Goal: Task Accomplishment & Management: Manage account settings

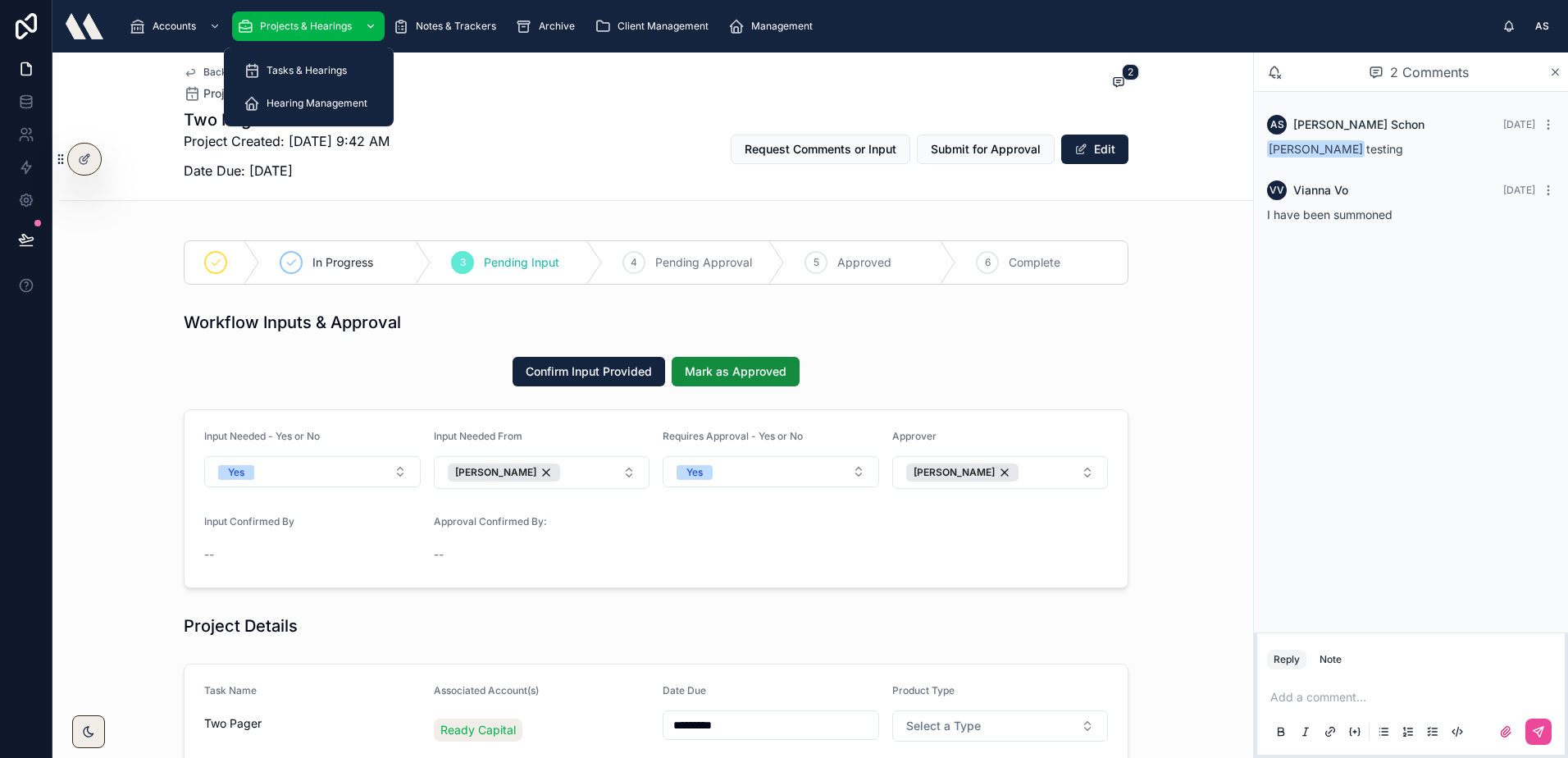
click at [275, 24] on span "Projects & Hearings" at bounding box center [306, 26] width 92 height 13
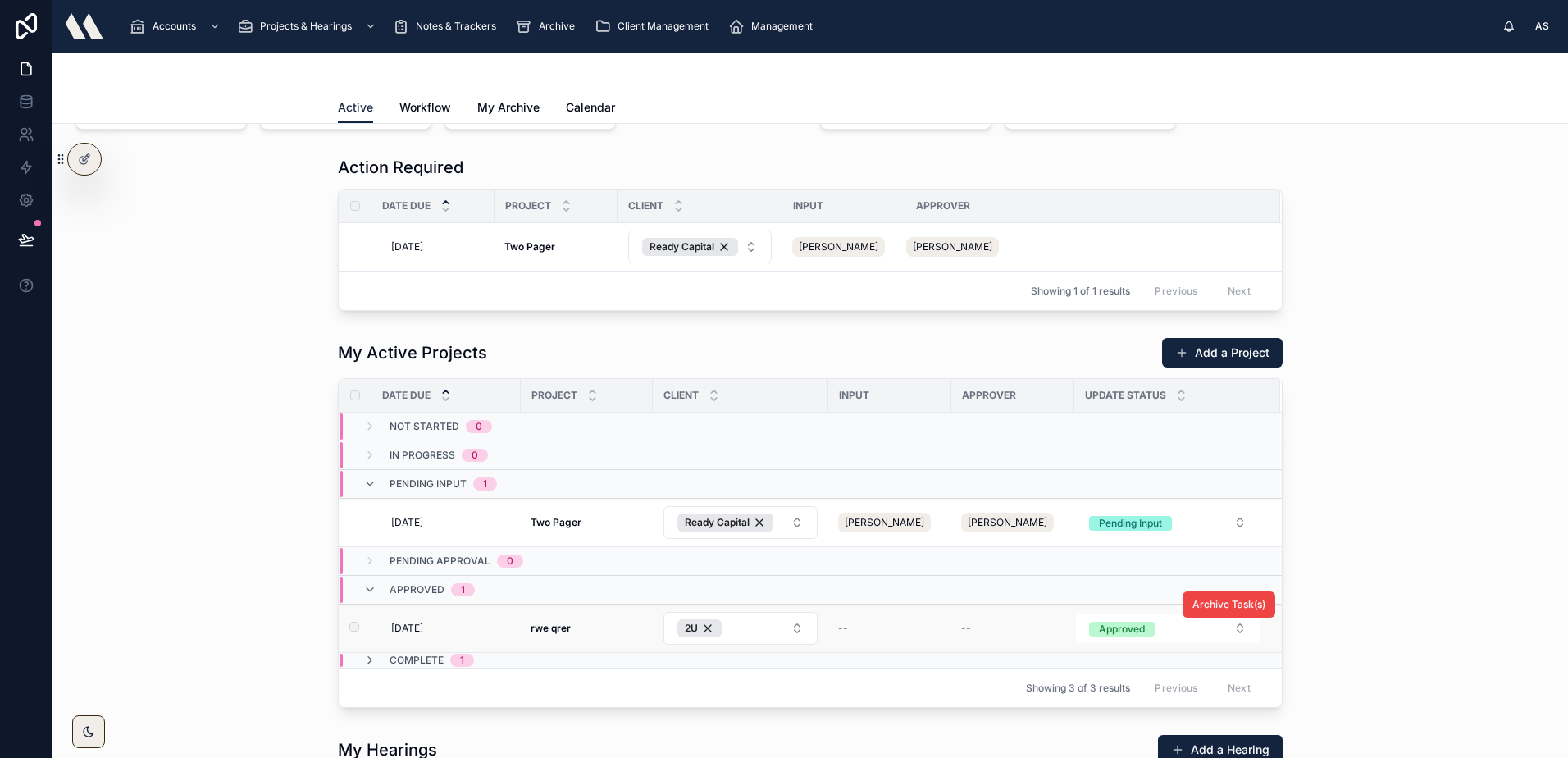
scroll to position [246, 0]
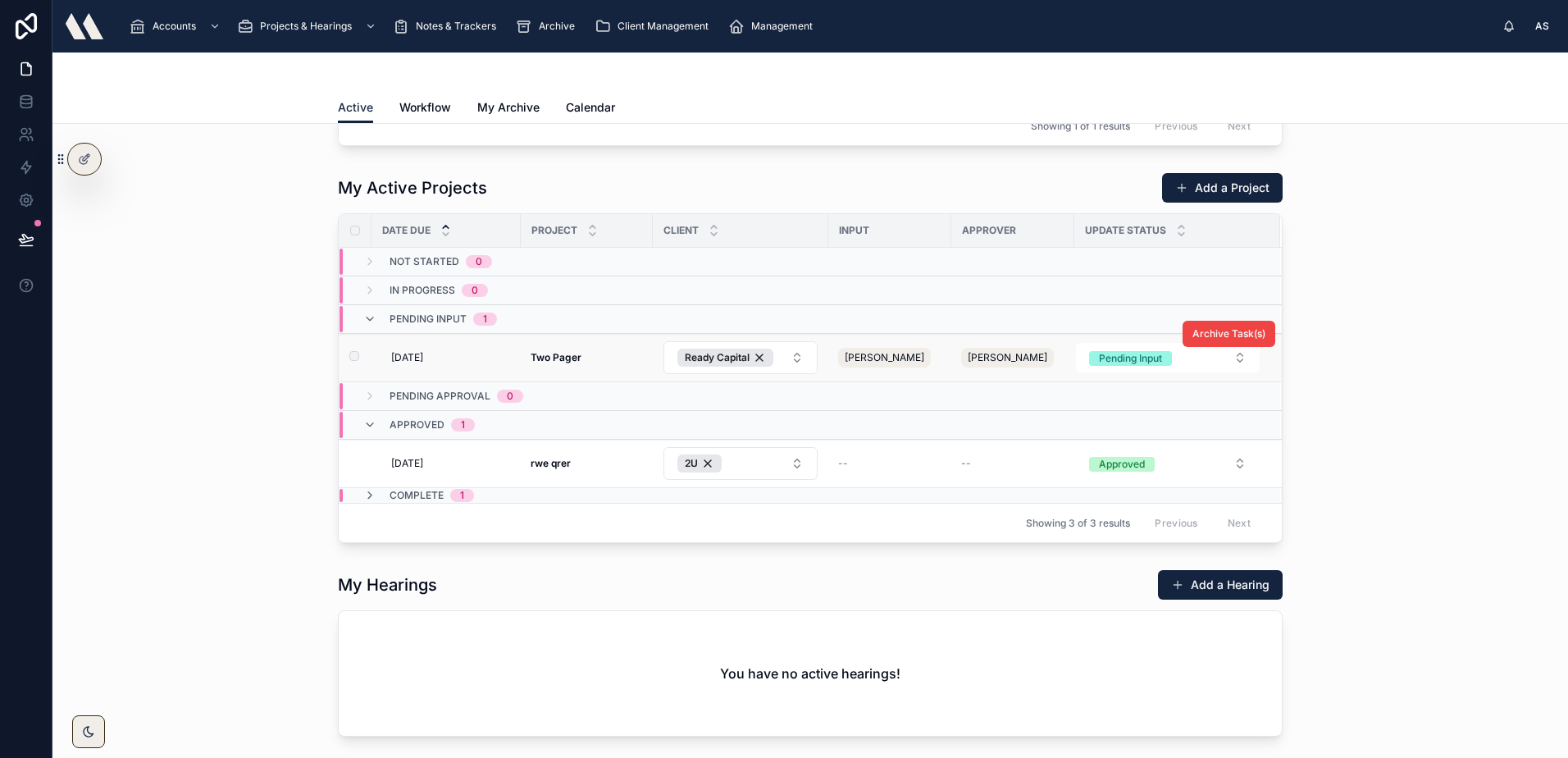
click at [414, 354] on span "[DATE]" at bounding box center [407, 358] width 32 height 13
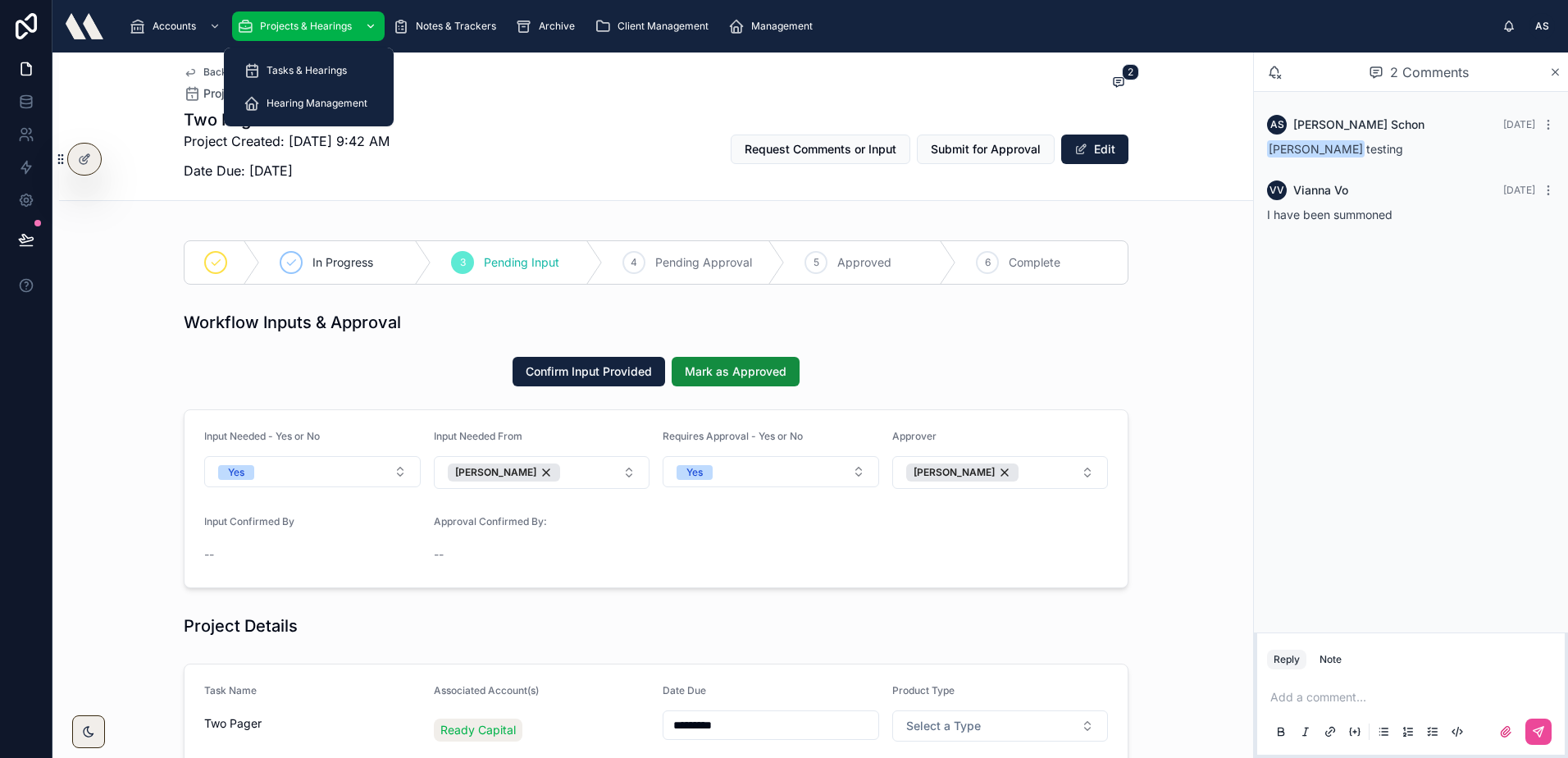
click at [264, 24] on span "Projects & Hearings" at bounding box center [306, 26] width 92 height 13
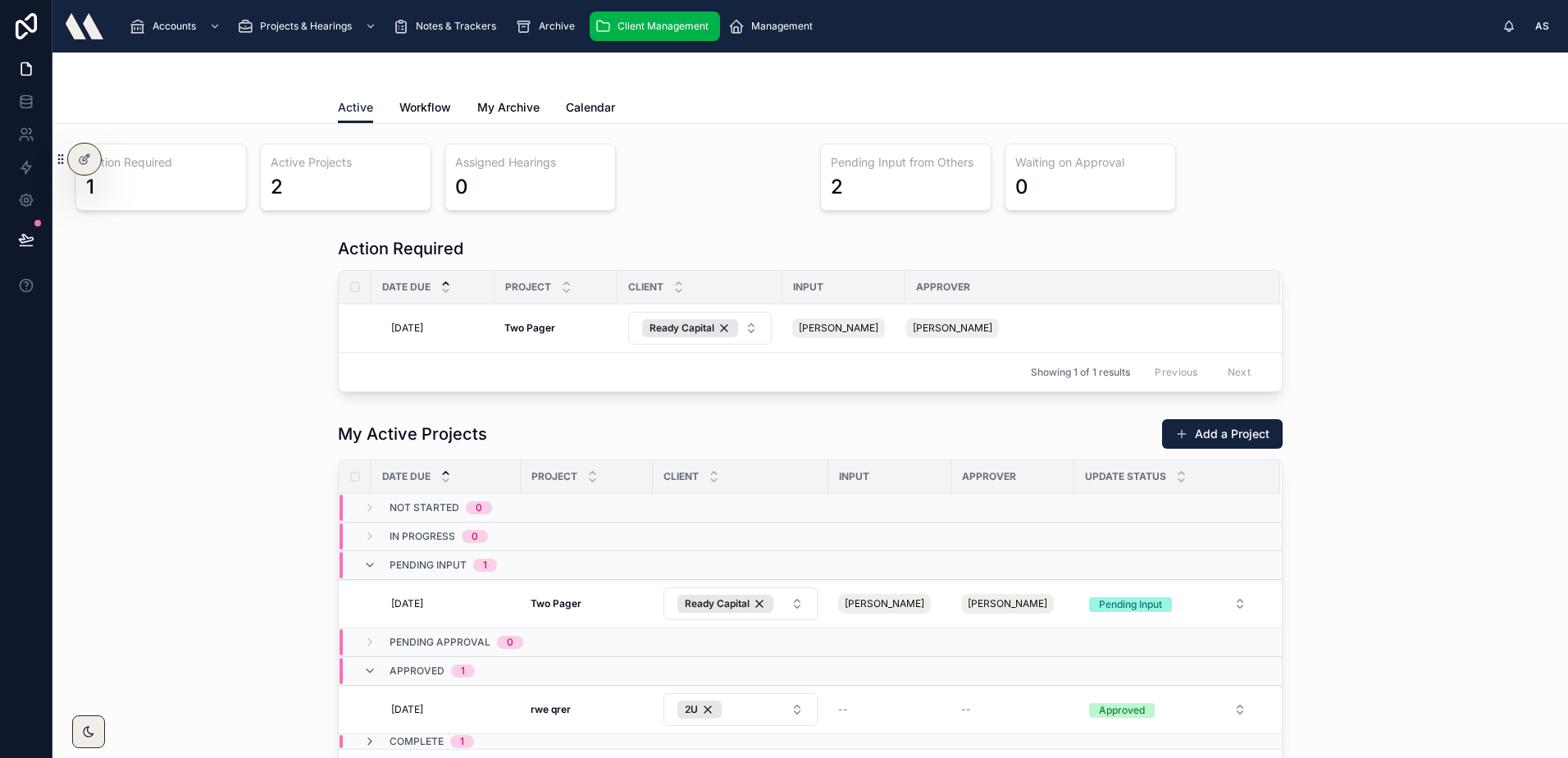
click at [636, 36] on div "Client Management" at bounding box center [654, 26] width 120 height 26
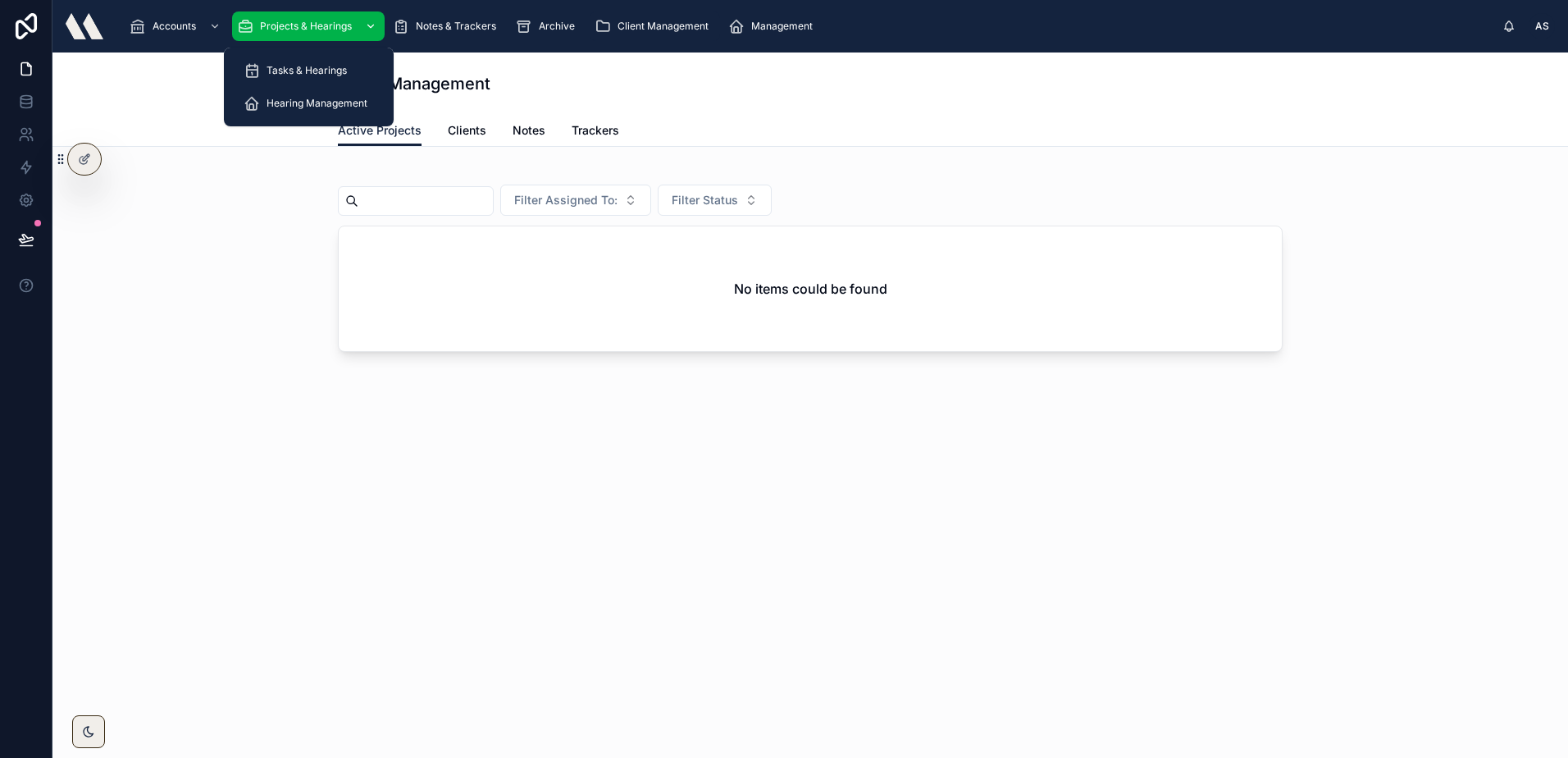
click at [341, 22] on span "Projects & Hearings" at bounding box center [306, 26] width 92 height 13
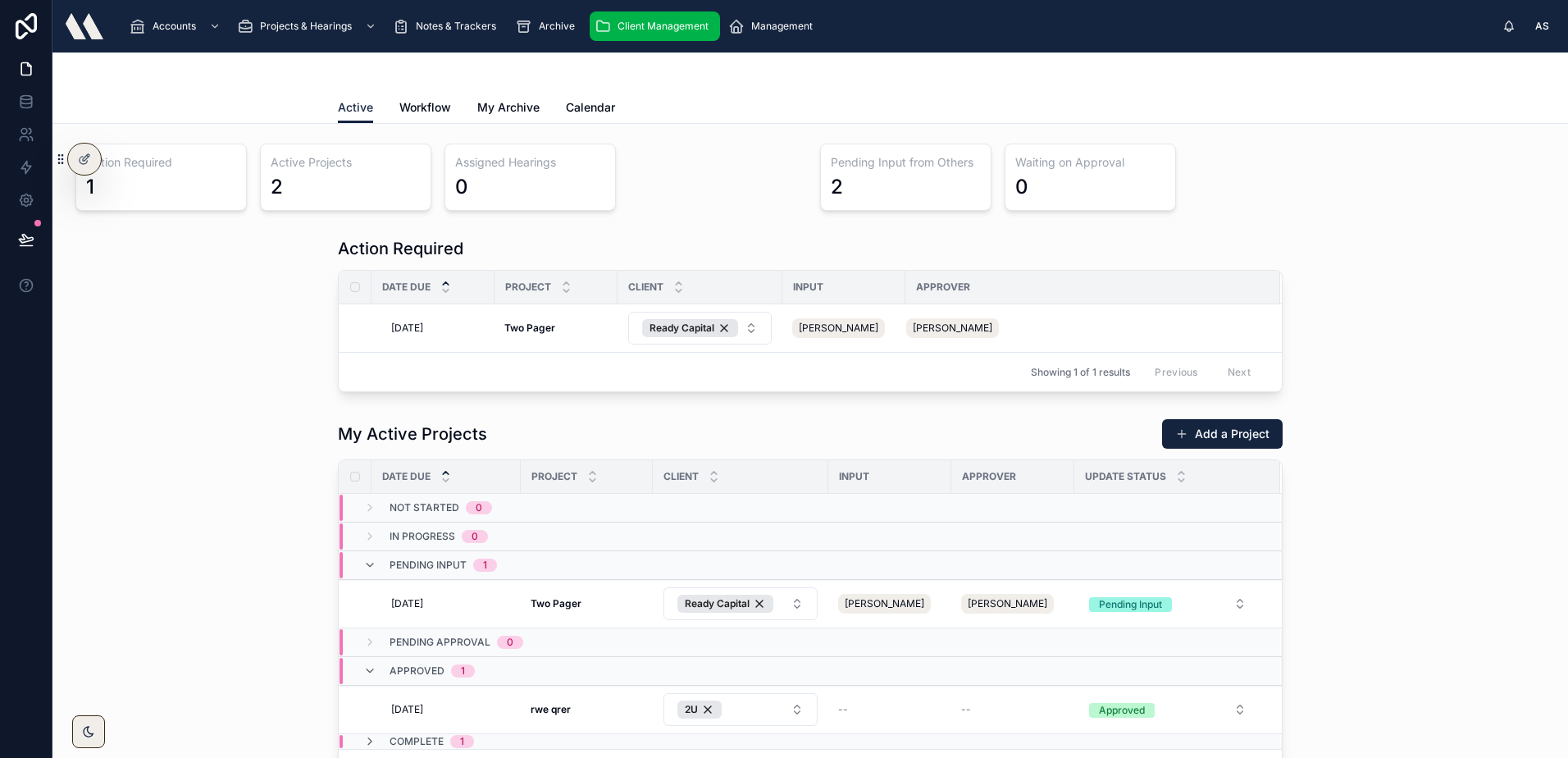
click at [638, 22] on span "Client Management" at bounding box center [663, 26] width 91 height 13
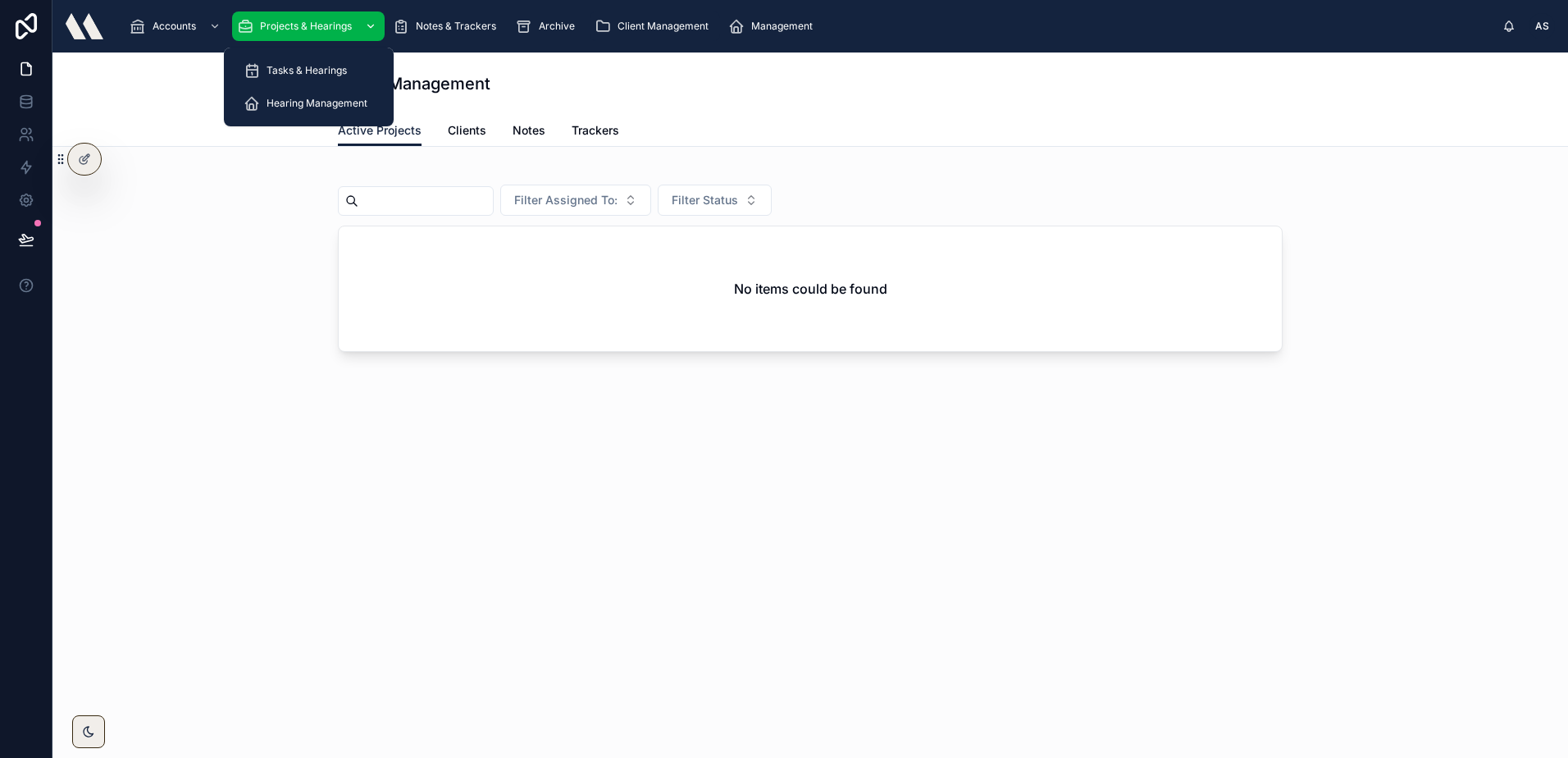
click at [267, 30] on span "Projects & Hearings" at bounding box center [306, 26] width 92 height 13
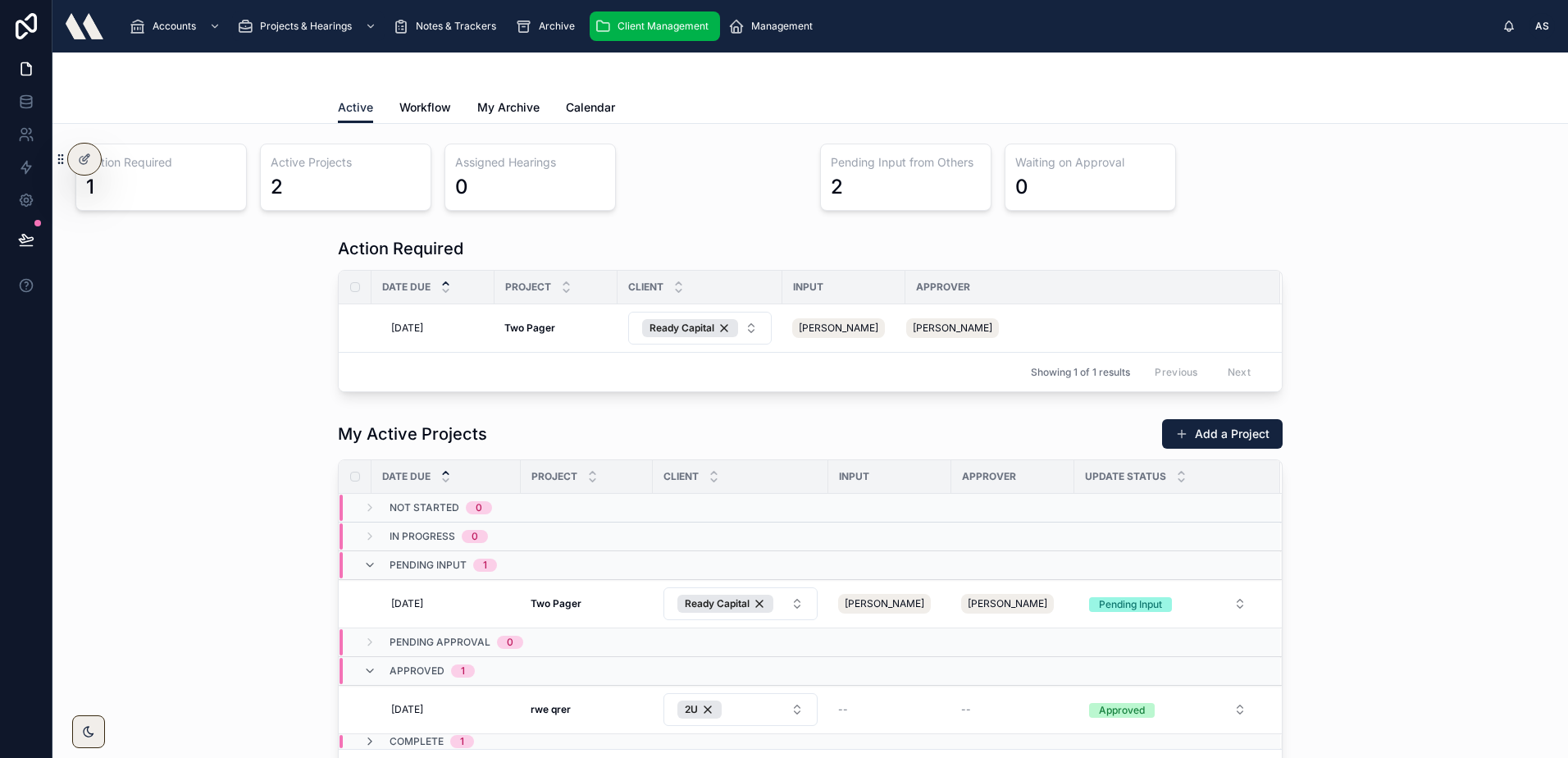
click at [640, 25] on span "Client Management" at bounding box center [663, 26] width 91 height 13
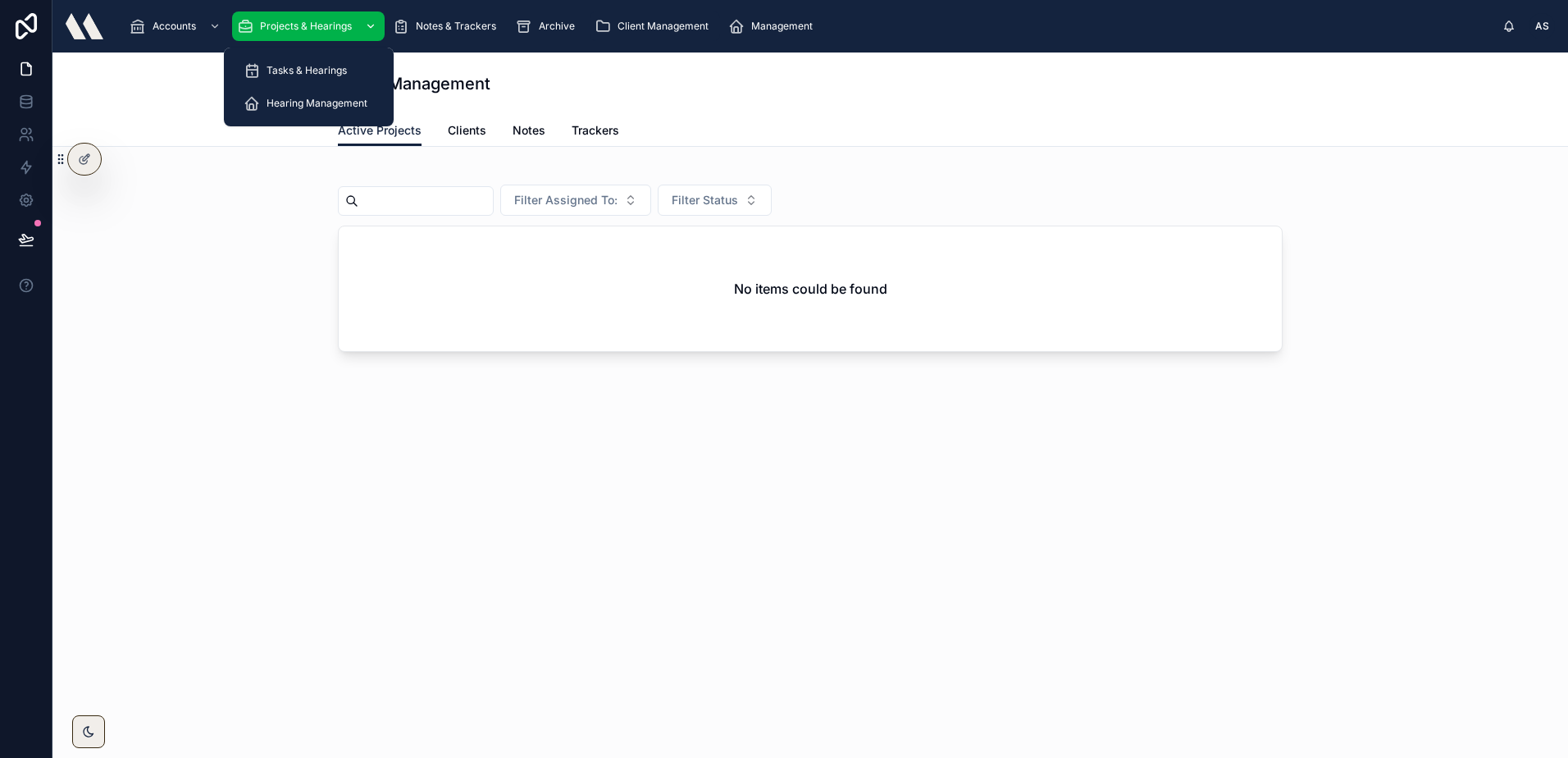
click at [280, 26] on span "Projects & Hearings" at bounding box center [306, 26] width 92 height 13
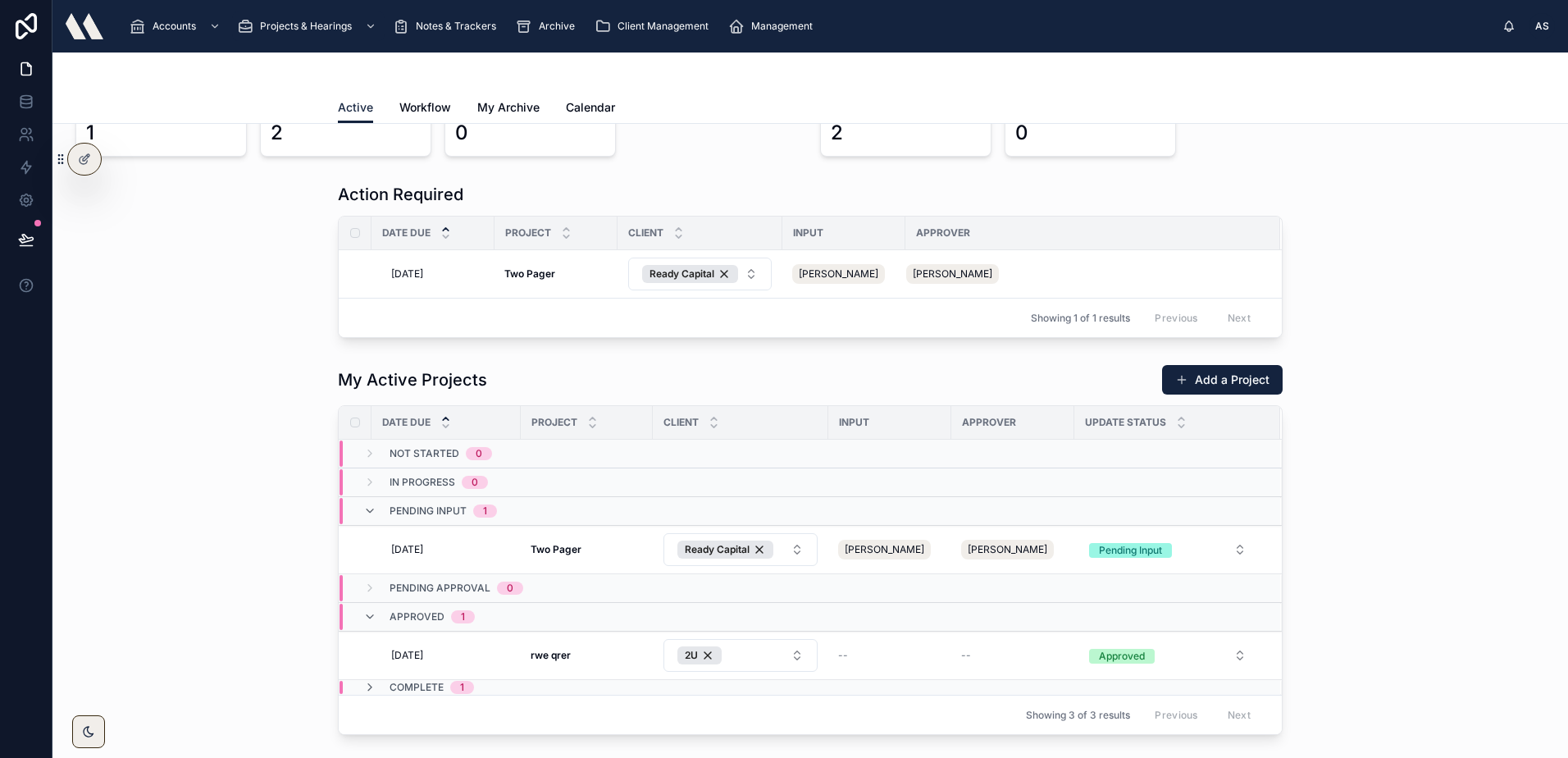
scroll to position [82, 0]
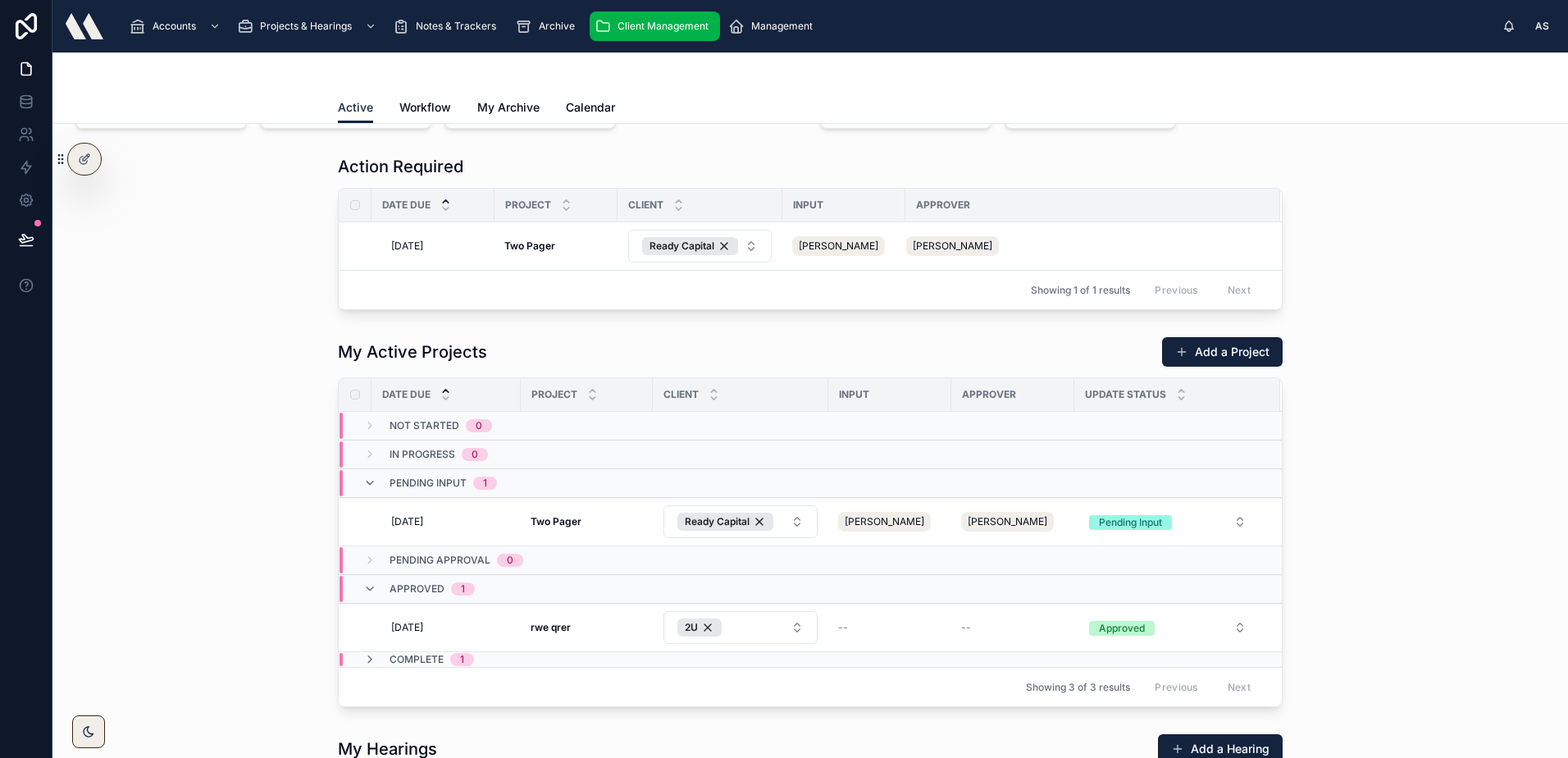
click at [652, 15] on div "Client Management" at bounding box center [654, 26] width 120 height 26
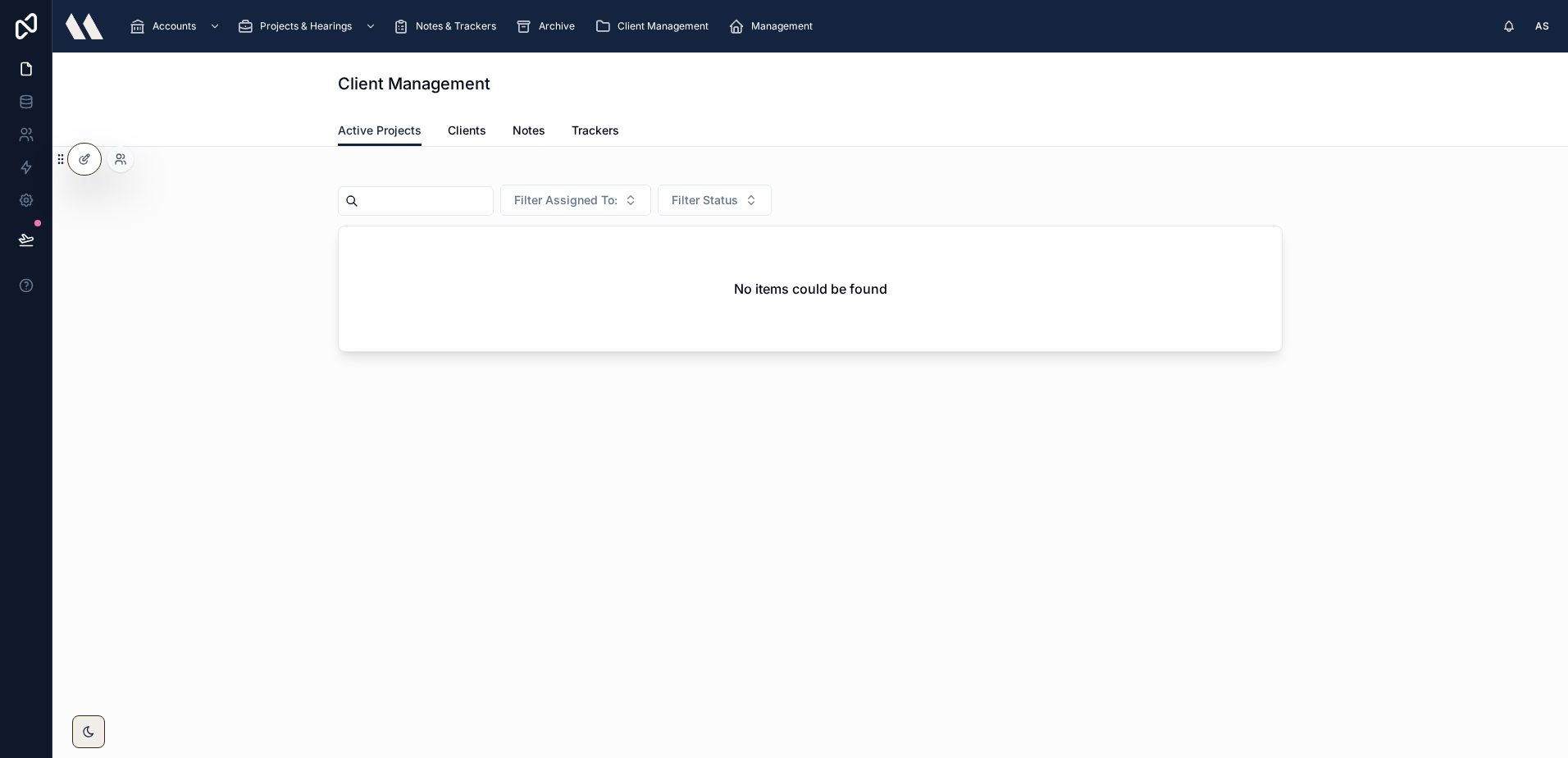
click at [113, 160] on div at bounding box center [120, 159] width 26 height 26
click at [113, 157] on div at bounding box center [120, 159] width 26 height 26
click at [119, 161] on icon at bounding box center [120, 159] width 13 height 13
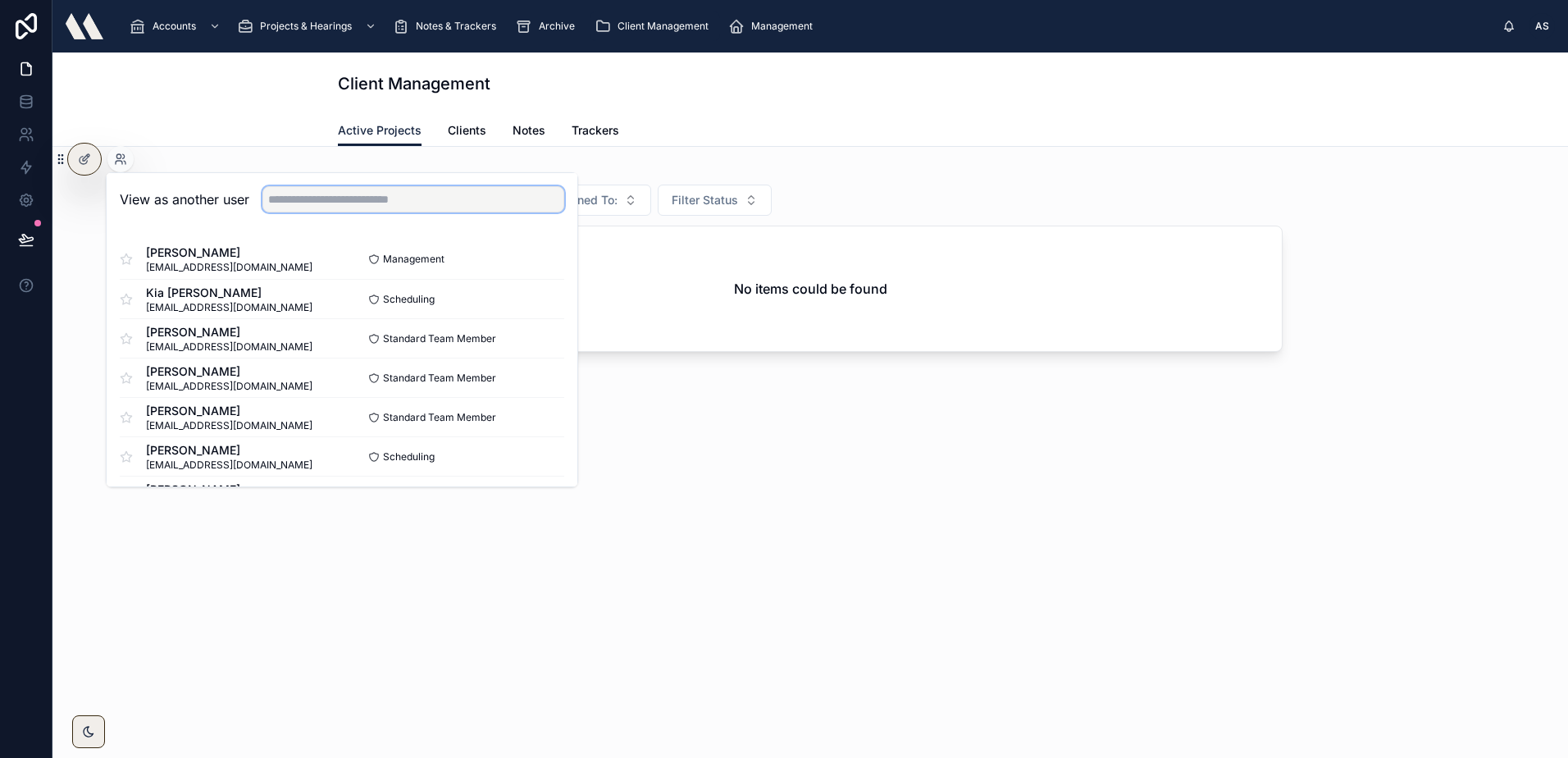
click at [332, 194] on input "text" at bounding box center [413, 199] width 302 height 26
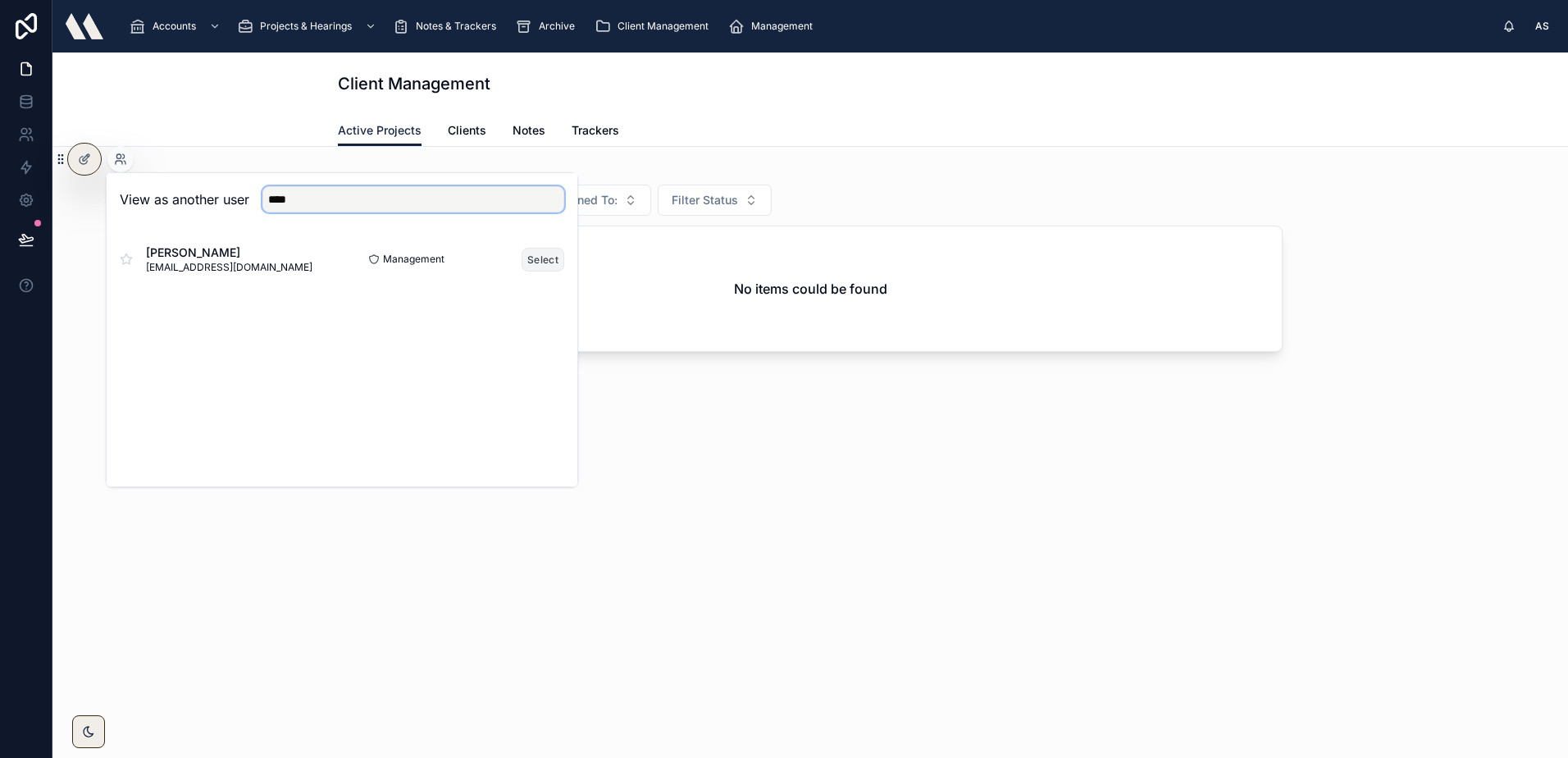
type input "****"
click at [547, 251] on button "Select" at bounding box center [543, 260] width 43 height 24
